Goal: Task Accomplishment & Management: Manage account settings

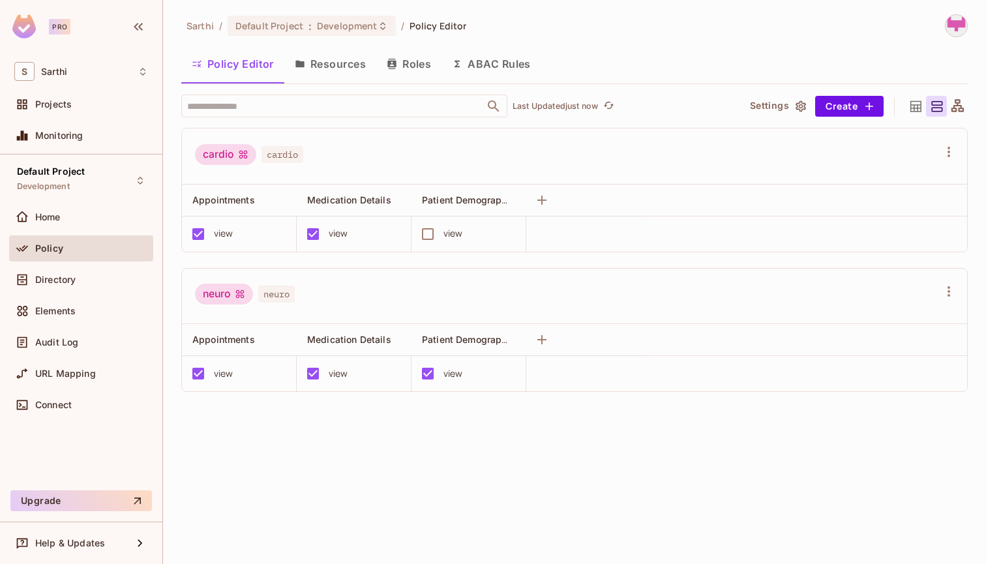
click at [346, 68] on button "Resources" at bounding box center [330, 64] width 92 height 33
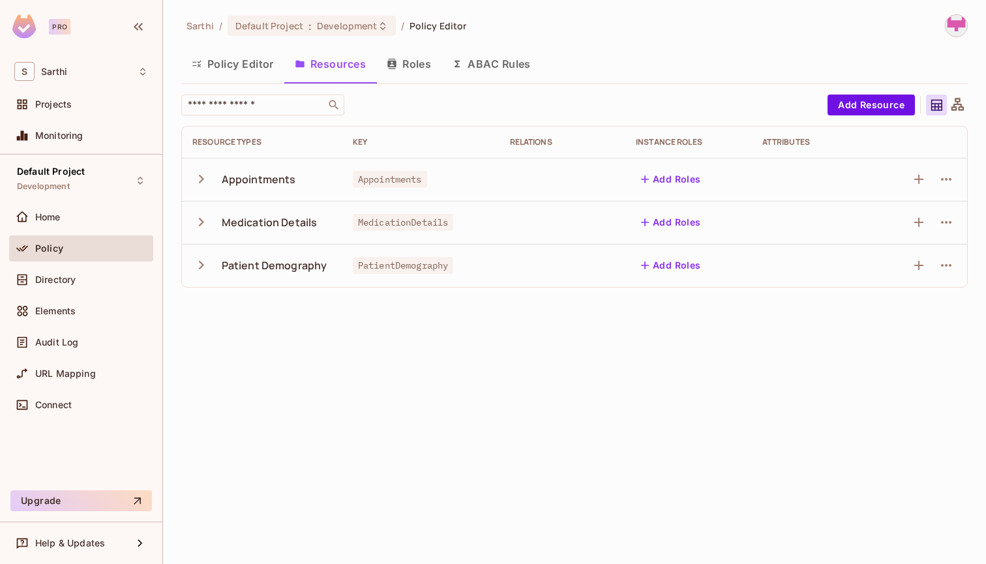
click at [430, 66] on button "Roles" at bounding box center [408, 64] width 65 height 33
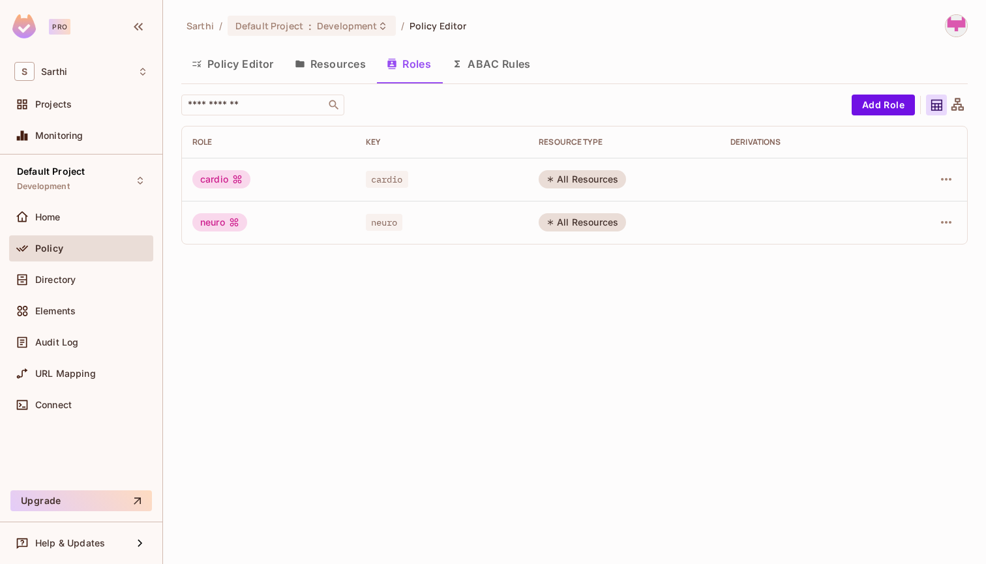
click at [223, 62] on button "Policy Editor" at bounding box center [232, 64] width 103 height 33
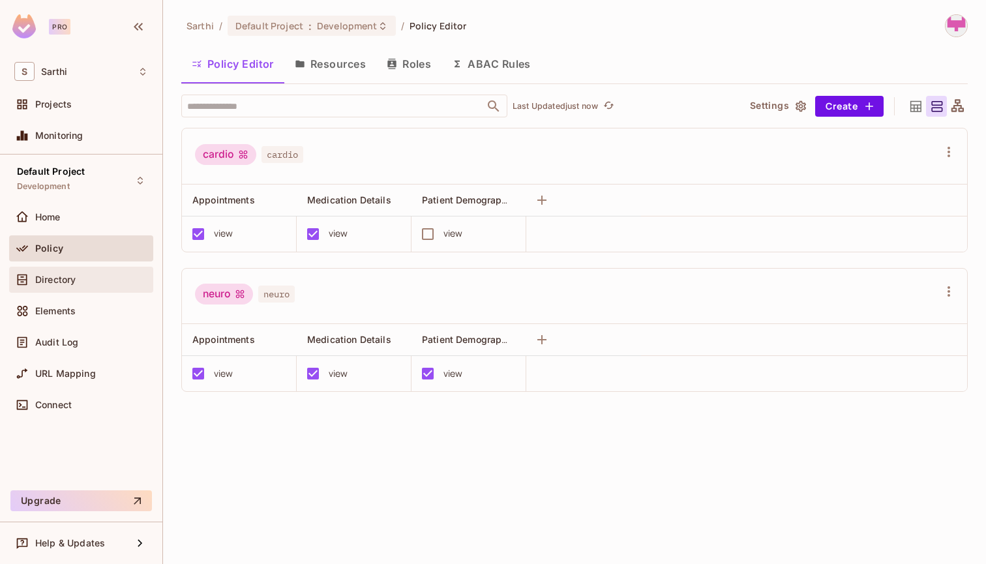
click at [85, 284] on div "Directory" at bounding box center [91, 280] width 113 height 10
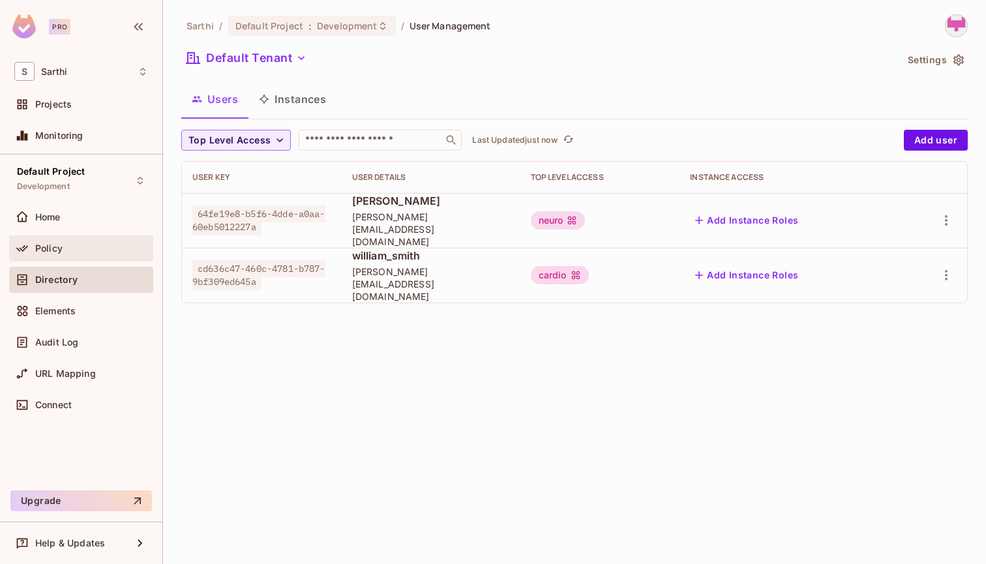
click at [46, 244] on span "Policy" at bounding box center [48, 248] width 27 height 10
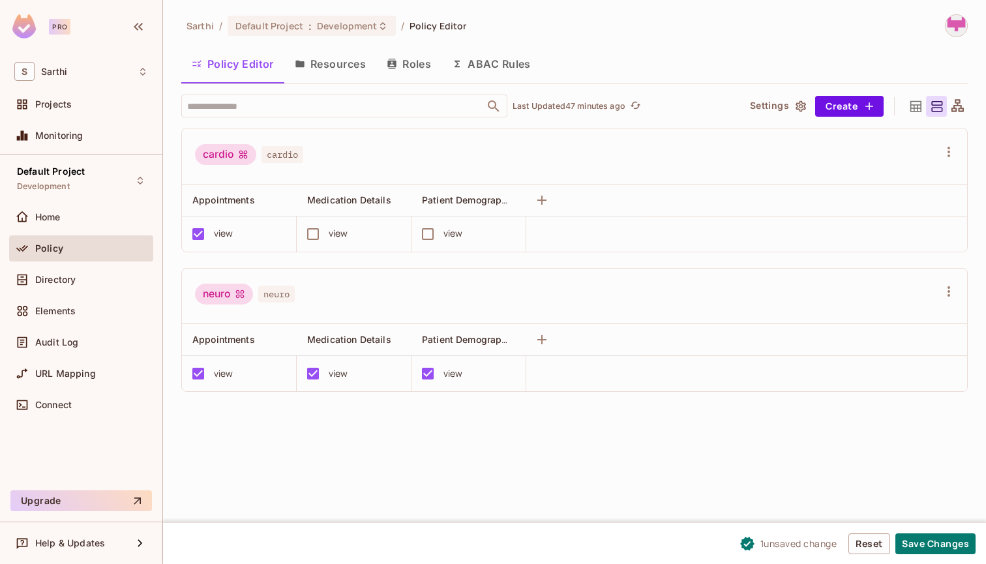
click at [309, 420] on div "cardio cardio Appointments Medication Details Patient Demography view view view…" at bounding box center [581, 276] width 800 height 297
click at [924, 543] on button "Save Changes" at bounding box center [936, 544] width 80 height 21
